Goal: Navigation & Orientation: Find specific page/section

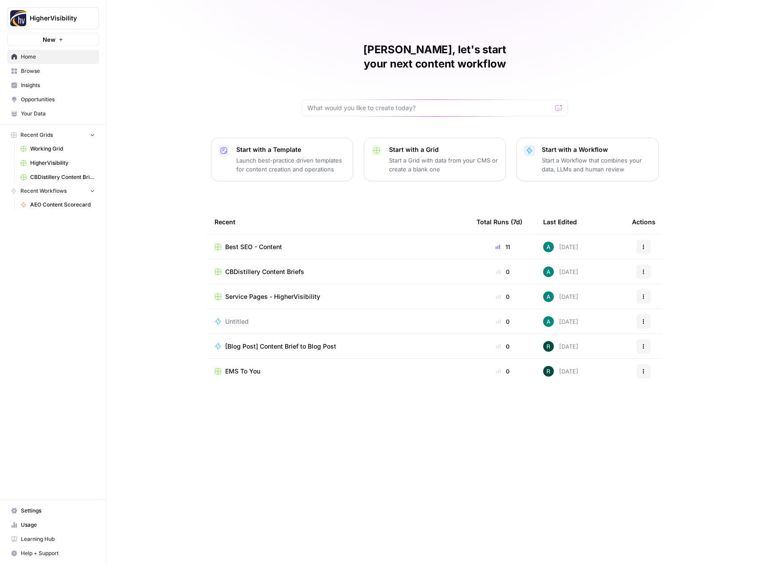
click at [62, 113] on span "Your Data" at bounding box center [58, 114] width 74 height 8
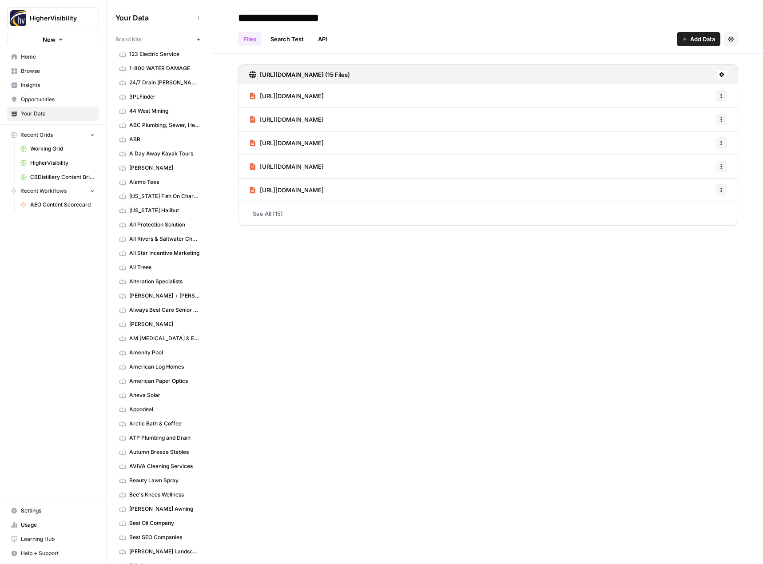
click at [60, 59] on span "Home" at bounding box center [58, 57] width 74 height 8
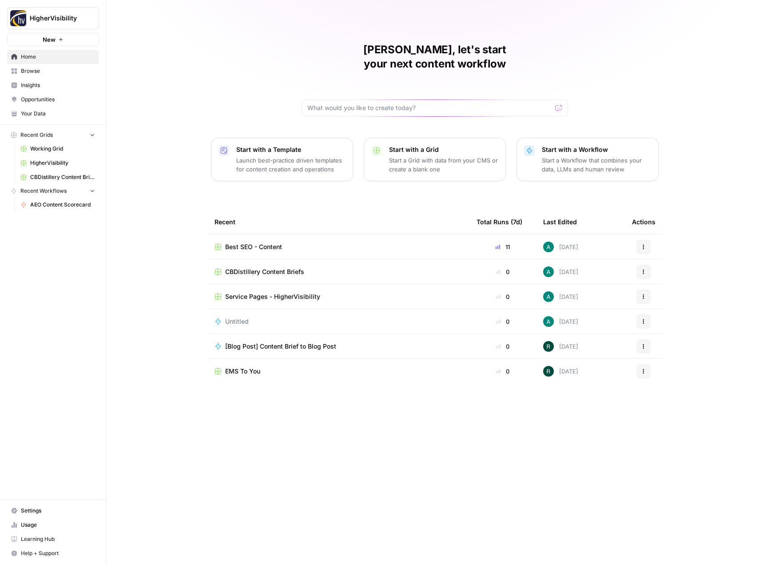
click at [60, 59] on span "Home" at bounding box center [58, 57] width 74 height 8
click at [57, 74] on span "Browse" at bounding box center [58, 71] width 74 height 8
